Goal: Navigation & Orientation: Understand site structure

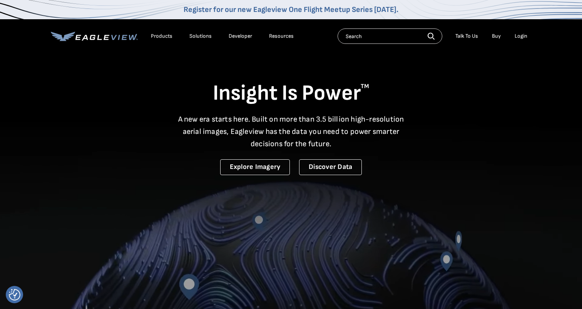
click at [155, 33] on div "Products" at bounding box center [162, 36] width 22 height 7
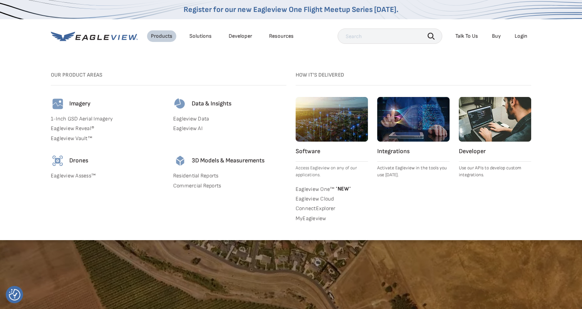
click at [190, 33] on div "Solutions" at bounding box center [200, 36] width 22 height 7
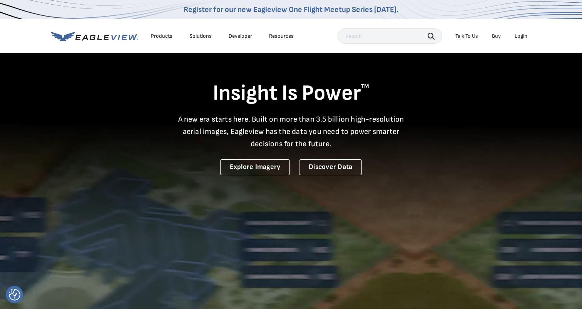
click at [200, 33] on div "Solutions" at bounding box center [200, 36] width 22 height 7
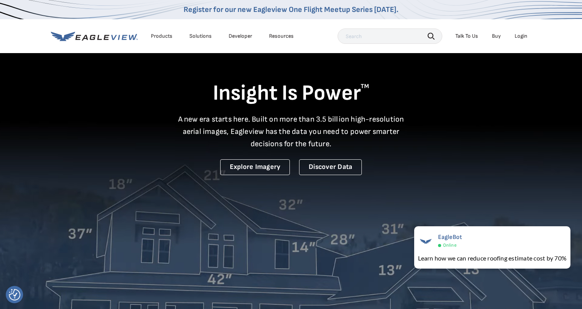
click at [197, 34] on div "Solutions" at bounding box center [200, 36] width 22 height 7
